Goal: Information Seeking & Learning: Check status

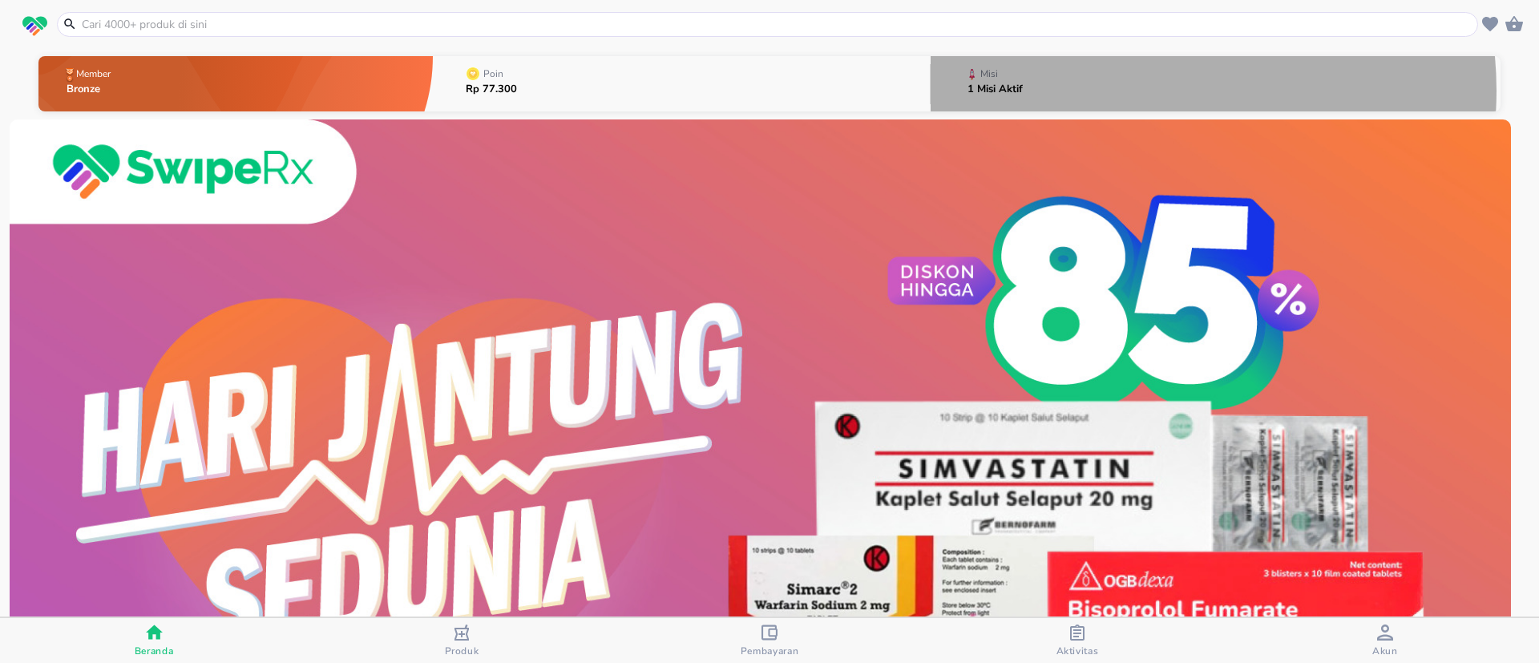
click at [1121, 91] on button "Misi 1 Misi Aktif" at bounding box center [1216, 83] width 570 height 63
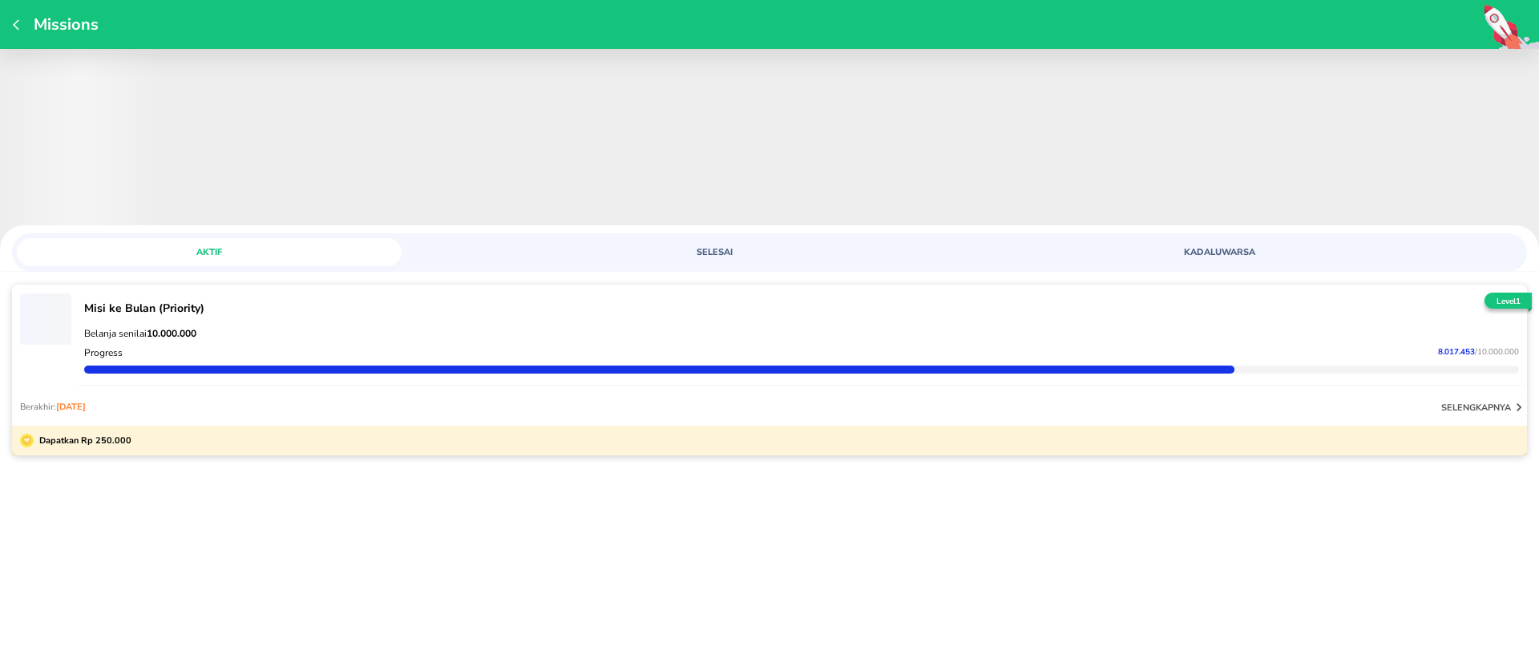
click at [657, 394] on div "Berakhir: [DATE] selengkapnya" at bounding box center [769, 406] width 1515 height 38
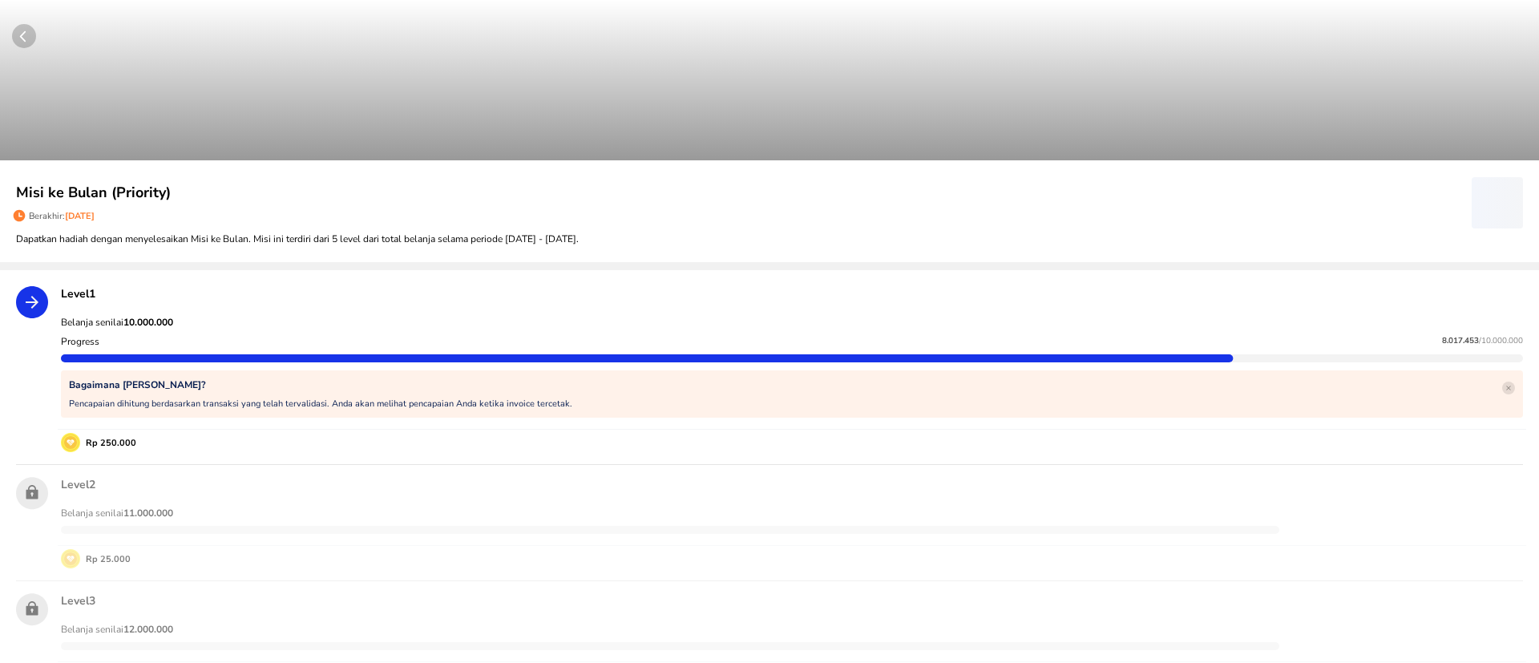
click at [1367, 333] on div "Progress 8.017.453 / 10.000.000" at bounding box center [792, 341] width 1469 height 19
click at [1299, 291] on p "Level 1" at bounding box center [792, 293] width 1462 height 15
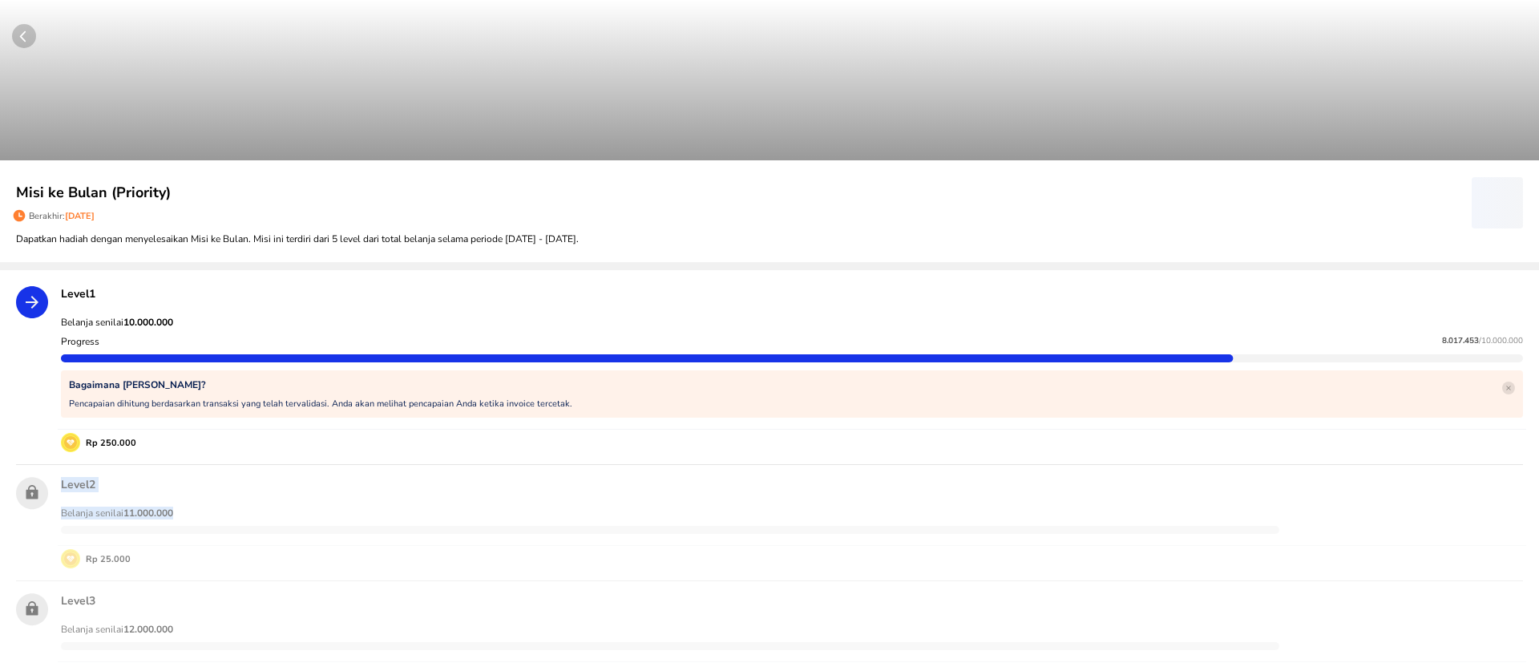
drag, startPoint x: 308, startPoint y: 431, endPoint x: 543, endPoint y: 511, distance: 248.7
click at [532, 520] on div "Level 1 Belanja senilai 10.000.000 Progress 8.017.453 / 10.000.000 Bagaimana [P…" at bounding box center [769, 607] width 1539 height 675
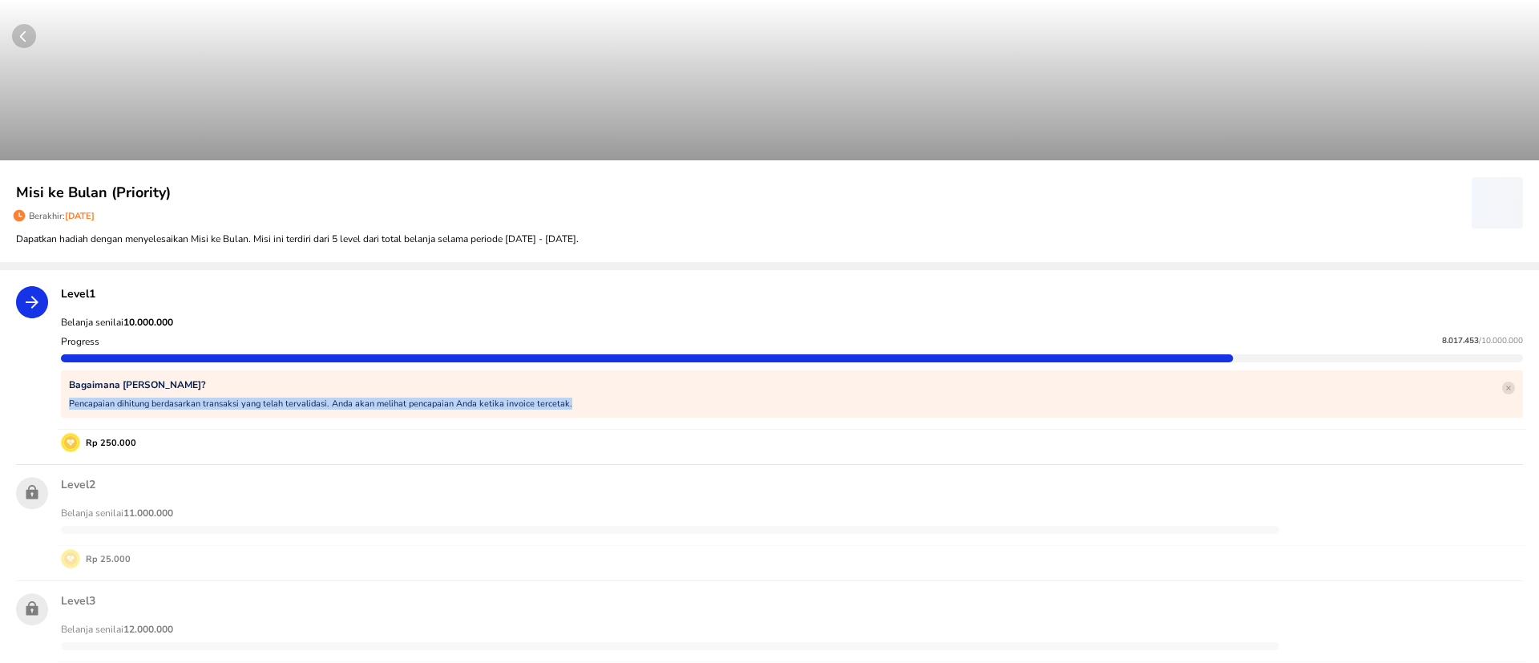
drag, startPoint x: 585, startPoint y: 408, endPoint x: 55, endPoint y: 399, distance: 530.7
click at [55, 399] on div "Level 1 Belanja senilai 10.000.000 Progress 8.017.453 / 10.000.000 Bagaimana [P…" at bounding box center [791, 369] width 1481 height 185
copy p "Pencapaian dihitung berdasarkan transaksi yang telah tervalidasi. Anda akan mel…"
